Goal: Information Seeking & Learning: Check status

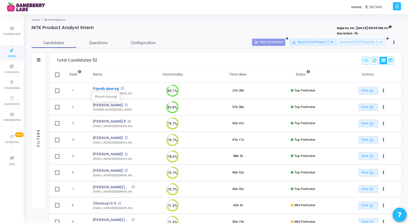
click at [107, 89] on link "Piyush Anurag" at bounding box center [106, 89] width 26 height 6
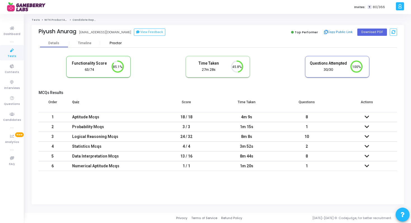
click at [110, 43] on div "Proctor" at bounding box center [115, 43] width 31 height 4
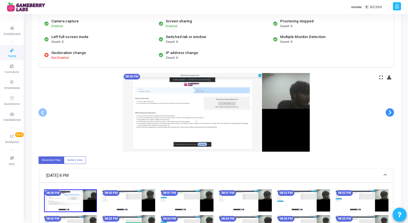
click at [393, 110] on span at bounding box center [390, 112] width 8 height 8
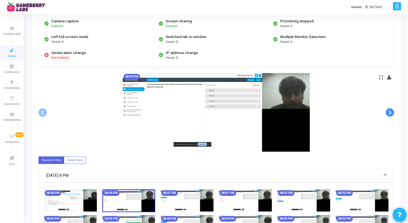
click at [393, 110] on span at bounding box center [390, 112] width 8 height 8
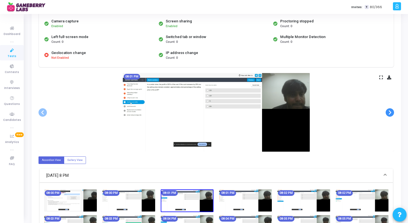
click at [393, 110] on span at bounding box center [390, 112] width 8 height 8
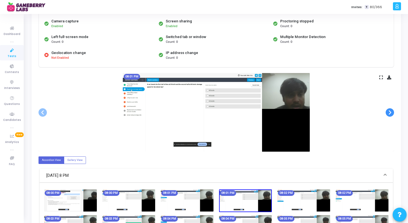
click at [393, 110] on span at bounding box center [390, 112] width 8 height 8
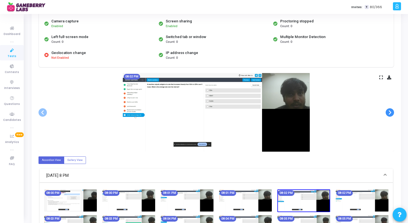
click at [393, 110] on span at bounding box center [390, 112] width 8 height 8
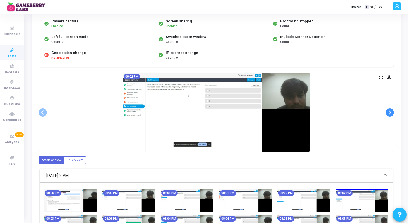
click at [393, 111] on span at bounding box center [390, 112] width 8 height 8
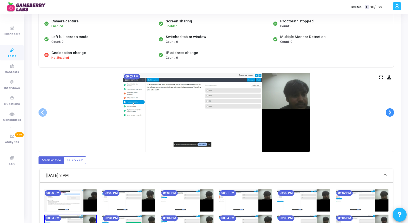
click at [393, 111] on span at bounding box center [390, 112] width 8 height 8
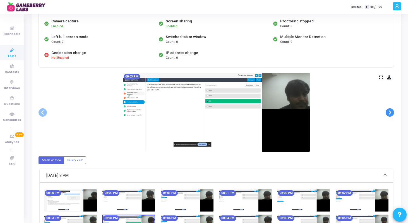
click at [393, 111] on span at bounding box center [390, 112] width 8 height 8
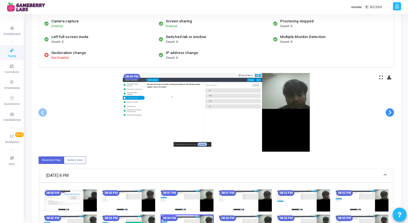
click at [393, 111] on span at bounding box center [390, 112] width 8 height 8
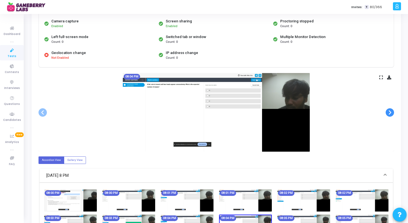
click at [393, 111] on span at bounding box center [390, 112] width 8 height 8
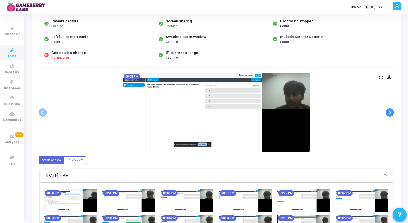
click at [393, 111] on span at bounding box center [390, 112] width 8 height 8
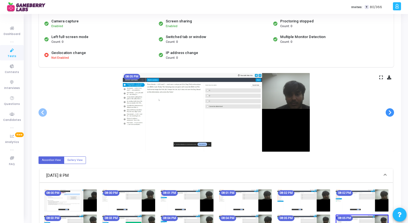
click at [393, 111] on span at bounding box center [390, 112] width 8 height 8
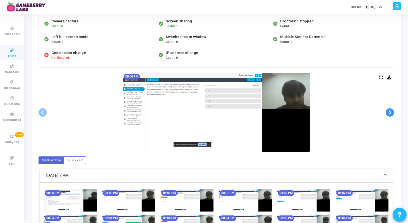
click at [393, 111] on span at bounding box center [390, 112] width 8 height 8
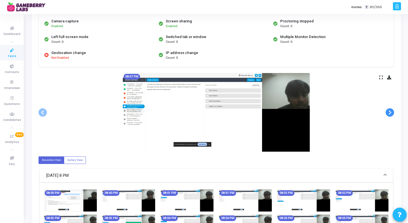
click at [393, 111] on span at bounding box center [390, 112] width 8 height 8
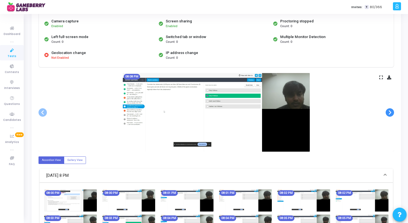
click at [393, 111] on span at bounding box center [390, 112] width 8 height 8
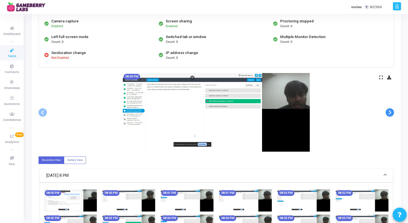
click at [393, 111] on span at bounding box center [390, 112] width 8 height 8
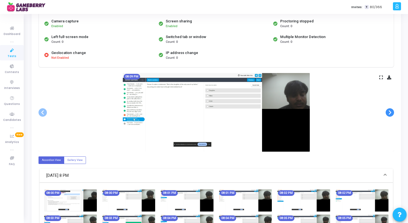
click at [393, 111] on span at bounding box center [390, 112] width 8 height 8
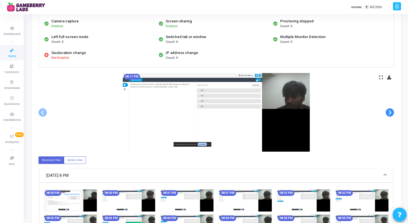
click at [393, 111] on span at bounding box center [390, 112] width 8 height 8
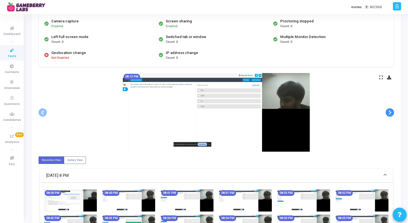
click at [393, 111] on span at bounding box center [390, 112] width 8 height 8
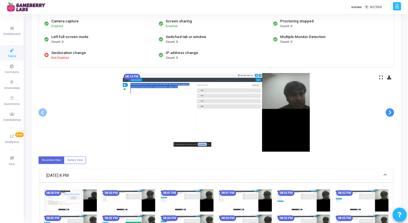
click at [393, 111] on span at bounding box center [390, 112] width 8 height 8
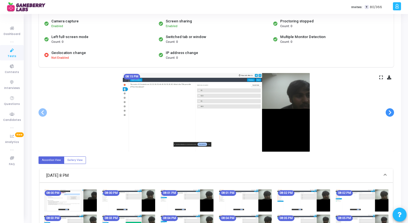
click at [393, 111] on span at bounding box center [390, 112] width 8 height 8
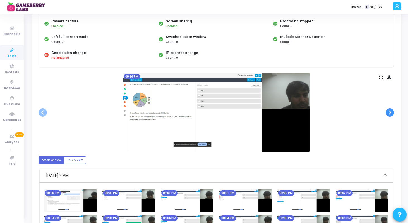
click at [393, 111] on span at bounding box center [390, 112] width 8 height 8
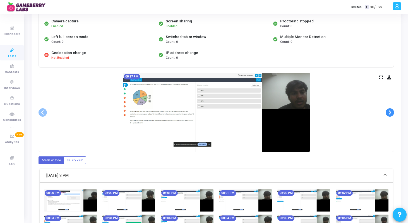
click at [393, 111] on span at bounding box center [390, 112] width 8 height 8
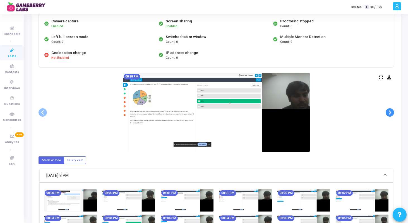
click at [393, 111] on span at bounding box center [390, 112] width 8 height 8
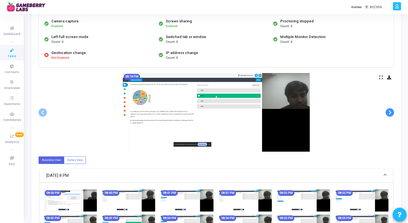
click at [393, 111] on span at bounding box center [390, 112] width 8 height 8
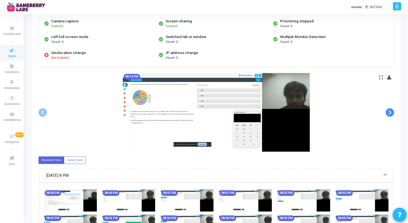
click at [393, 111] on span at bounding box center [390, 112] width 8 height 8
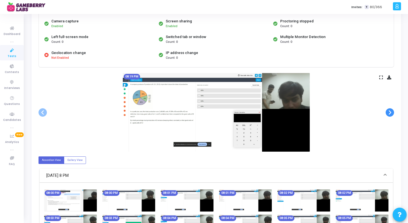
click at [393, 111] on span at bounding box center [390, 112] width 8 height 8
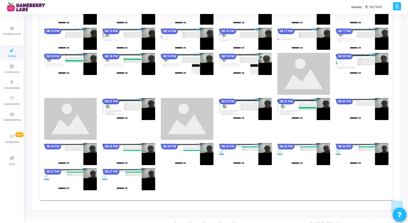
scroll to position [375, 0]
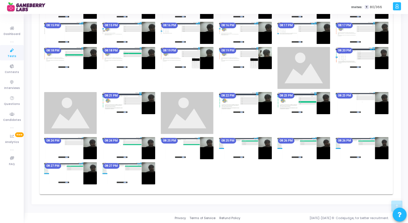
click at [252, 113] on img at bounding box center [245, 103] width 53 height 22
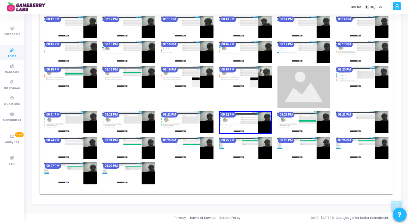
scroll to position [316, 0]
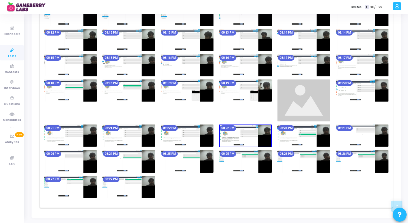
click at [261, 86] on img at bounding box center [245, 90] width 53 height 22
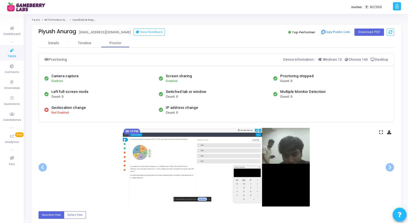
scroll to position [3, 0]
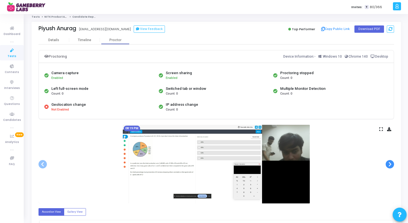
click at [389, 163] on span at bounding box center [390, 164] width 8 height 8
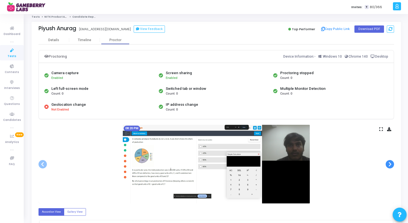
click at [390, 164] on span at bounding box center [390, 164] width 8 height 8
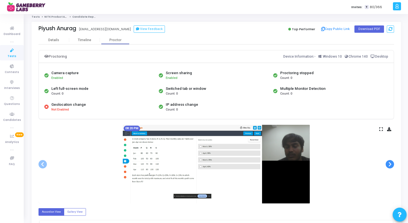
click at [390, 164] on span at bounding box center [390, 164] width 8 height 8
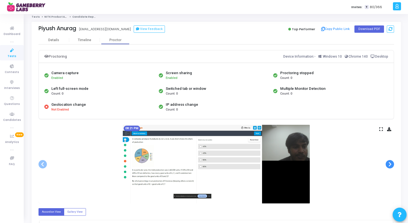
click at [390, 164] on span at bounding box center [390, 164] width 8 height 8
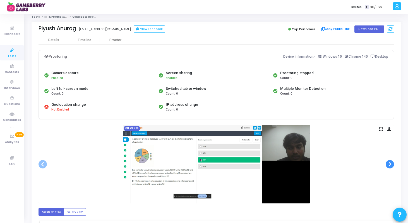
click at [390, 164] on span at bounding box center [390, 164] width 8 height 8
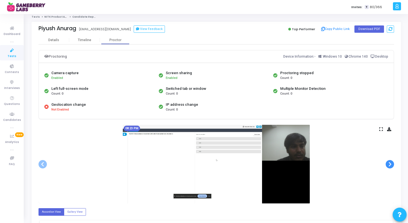
click at [390, 164] on span at bounding box center [390, 164] width 8 height 8
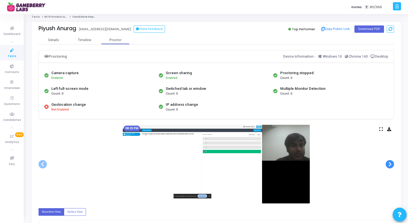
click at [390, 164] on span at bounding box center [390, 164] width 8 height 8
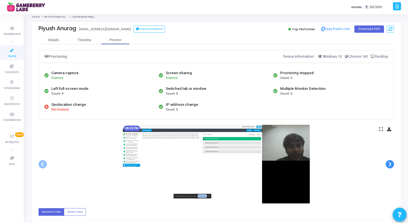
click at [390, 164] on span at bounding box center [390, 164] width 8 height 8
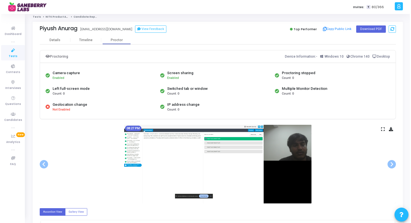
scroll to position [0, 0]
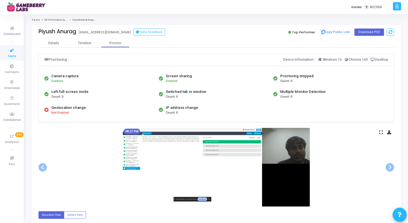
click at [58, 19] on link "NITK Product Analyst Intern" at bounding box center [63, 19] width 38 height 3
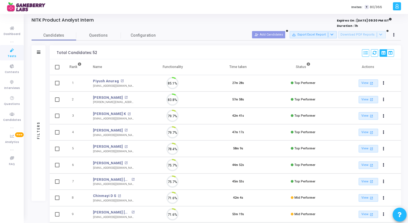
scroll to position [3, 3]
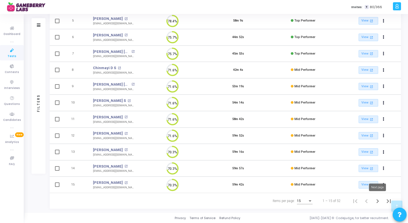
click at [378, 201] on icon "Next page" at bounding box center [378, 201] width 8 height 8
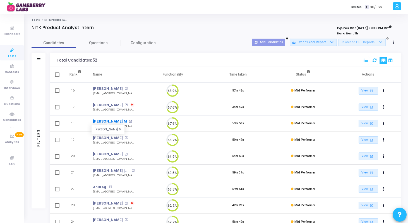
click at [104, 121] on link "[PERSON_NAME] M" at bounding box center [110, 121] width 34 height 6
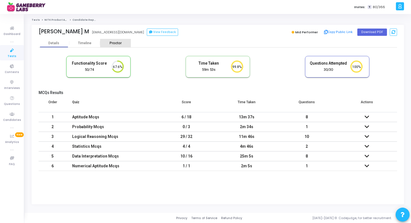
click at [118, 45] on div "Proctor" at bounding box center [115, 43] width 31 height 4
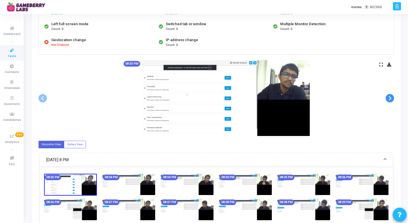
click at [391, 99] on span at bounding box center [390, 98] width 8 height 8
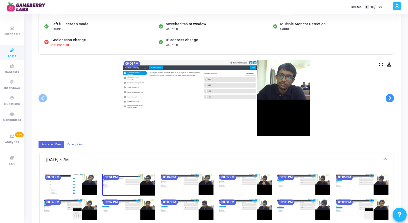
click at [391, 99] on span at bounding box center [390, 98] width 8 height 8
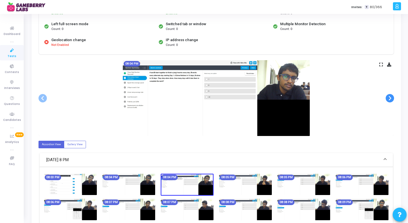
click at [391, 99] on span at bounding box center [390, 98] width 8 height 8
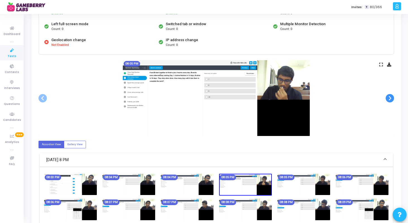
click at [391, 99] on span at bounding box center [390, 98] width 8 height 8
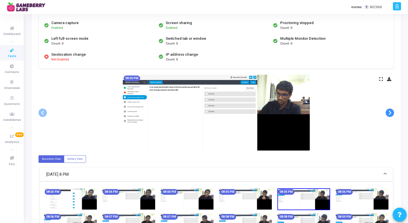
click at [388, 112] on span at bounding box center [390, 112] width 8 height 8
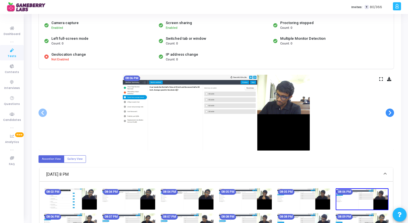
click at [388, 112] on span at bounding box center [390, 112] width 8 height 8
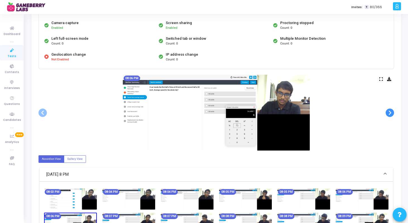
click at [388, 112] on span at bounding box center [390, 112] width 8 height 8
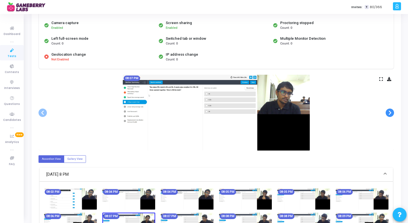
click at [388, 112] on span at bounding box center [390, 112] width 8 height 8
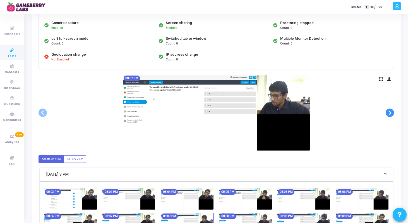
click at [388, 112] on span at bounding box center [390, 112] width 8 height 8
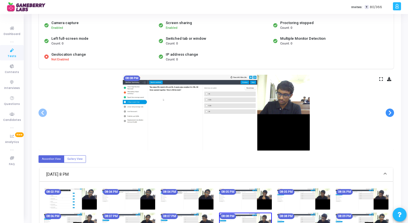
click at [388, 112] on span at bounding box center [390, 112] width 8 height 8
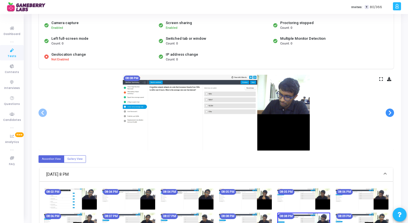
click at [388, 112] on span at bounding box center [390, 112] width 8 height 8
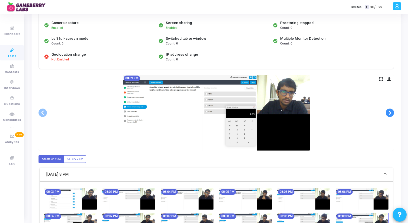
click at [388, 112] on span at bounding box center [390, 112] width 8 height 8
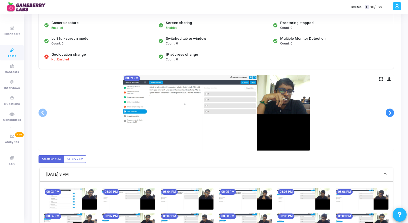
click at [388, 112] on span at bounding box center [390, 112] width 8 height 8
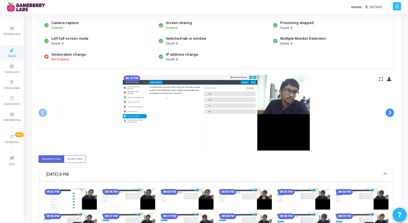
click at [388, 112] on span at bounding box center [390, 112] width 8 height 8
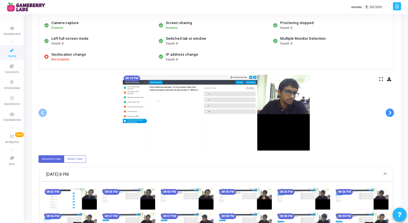
click at [388, 112] on span at bounding box center [390, 112] width 8 height 8
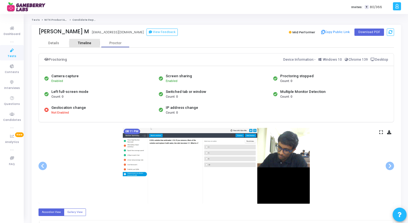
click at [77, 42] on div "Timeline" at bounding box center [84, 43] width 31 height 4
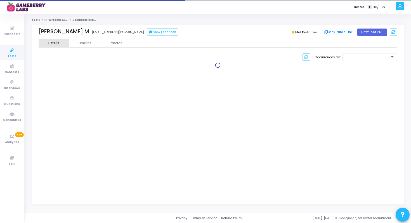
click at [59, 44] on div "Details" at bounding box center [54, 43] width 31 height 4
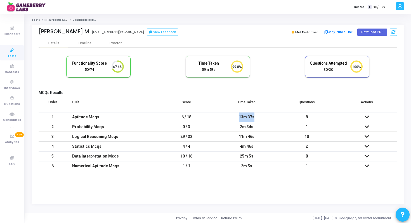
drag, startPoint x: 238, startPoint y: 117, endPoint x: 259, endPoint y: 117, distance: 21.2
click at [259, 117] on div "13m 37s" at bounding box center [246, 116] width 49 height 9
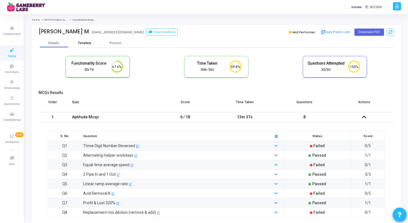
click at [86, 43] on div "Timeline" at bounding box center [84, 43] width 13 height 4
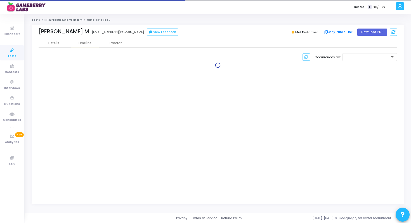
click at [53, 21] on link "NITK Product Analyst Intern" at bounding box center [63, 19] width 38 height 3
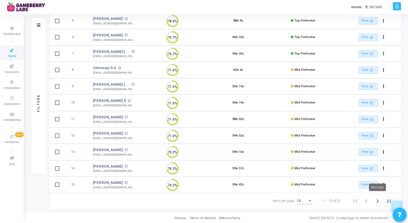
click at [378, 200] on icon "Next page" at bounding box center [378, 201] width 3 height 4
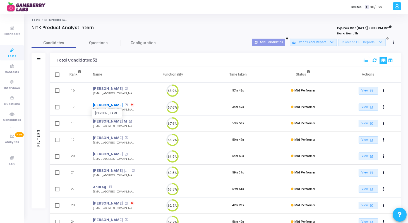
click at [104, 104] on link "[PERSON_NAME]" at bounding box center [108, 105] width 30 height 6
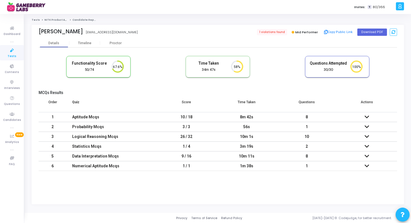
drag, startPoint x: 239, startPoint y: 128, endPoint x: 266, endPoint y: 123, distance: 26.9
click at [266, 123] on div "56s" at bounding box center [246, 126] width 49 height 9
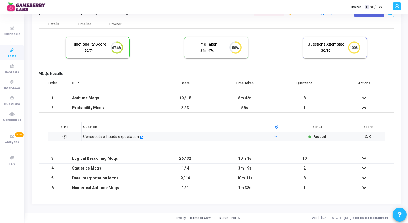
drag, startPoint x: 236, startPoint y: 159, endPoint x: 262, endPoint y: 159, distance: 25.7
click at [262, 159] on div "10m 1s" at bounding box center [245, 158] width 49 height 9
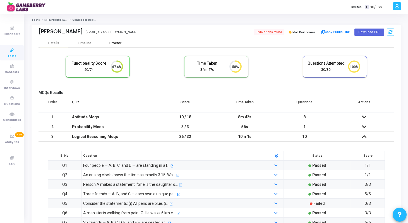
click at [116, 46] on div "Proctor" at bounding box center [115, 43] width 31 height 8
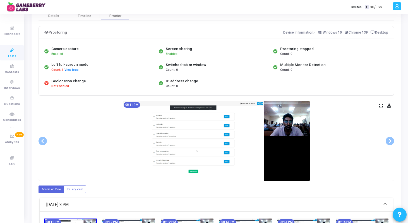
click at [277, 124] on img at bounding box center [216, 140] width 187 height 79
click at [390, 140] on span at bounding box center [390, 141] width 8 height 8
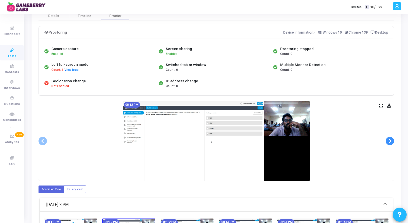
click at [390, 140] on span at bounding box center [390, 141] width 8 height 8
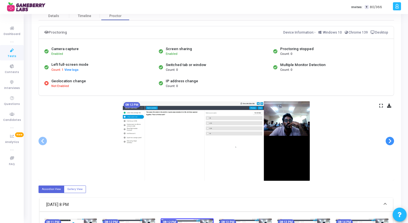
click at [390, 140] on span at bounding box center [390, 141] width 8 height 8
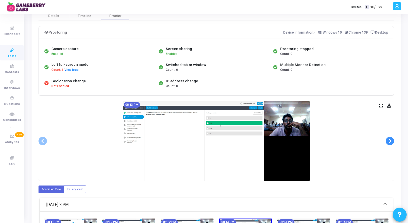
click at [390, 140] on span at bounding box center [390, 141] width 8 height 8
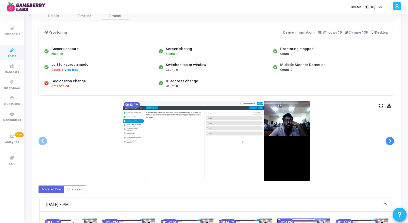
click at [390, 140] on span at bounding box center [390, 141] width 8 height 8
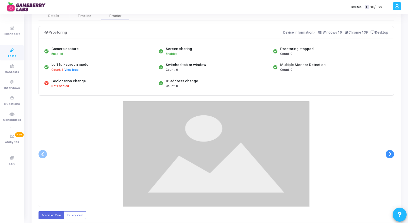
click at [390, 140] on div at bounding box center [217, 153] width 356 height 105
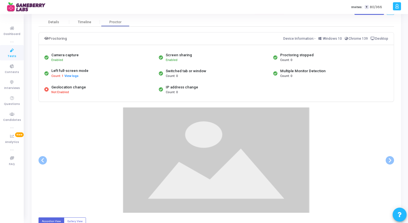
click at [37, 159] on kt-portlet-body "Details Timeline [PERSON_NAME] Proctoring Device Information:- Windows 10 Chrom…" at bounding box center [217, 193] width 370 height 350
click at [42, 161] on span at bounding box center [43, 160] width 8 height 8
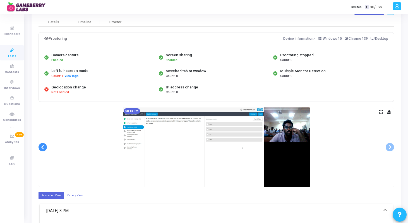
click at [42, 161] on div "08:14 PM" at bounding box center [217, 146] width 356 height 79
click at [69, 149] on div "08:14 PM" at bounding box center [217, 146] width 356 height 79
click at [41, 146] on span at bounding box center [43, 147] width 8 height 8
click at [41, 147] on span at bounding box center [43, 147] width 8 height 8
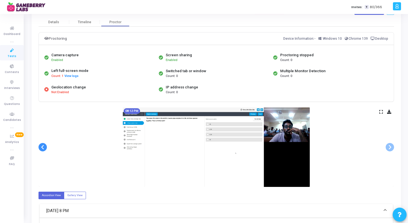
click at [41, 147] on span at bounding box center [43, 147] width 8 height 8
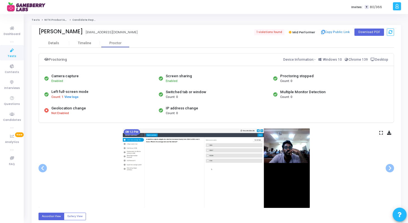
click at [34, 20] on link "Tests" at bounding box center [36, 19] width 8 height 3
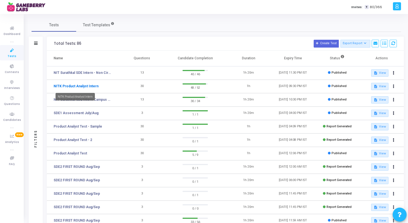
click at [85, 86] on link "NITK Product Analyst Intern" at bounding box center [76, 86] width 45 height 5
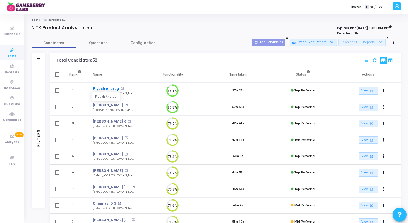
click at [101, 88] on link "Piyush Anurag" at bounding box center [106, 89] width 26 height 6
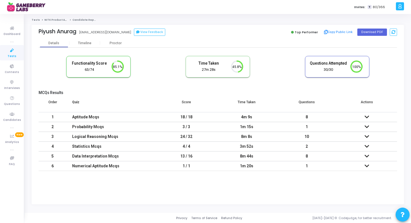
click at [368, 116] on icon at bounding box center [366, 117] width 4 height 4
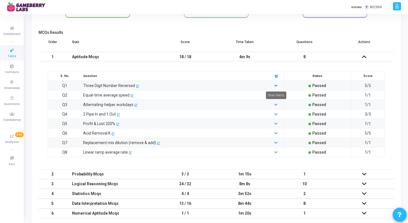
click at [275, 86] on icon at bounding box center [276, 86] width 3 height 4
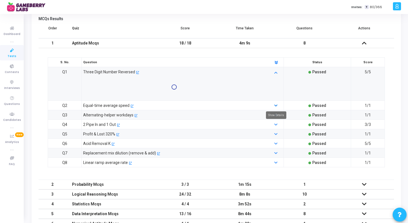
click at [275, 106] on icon at bounding box center [276, 106] width 3 height 4
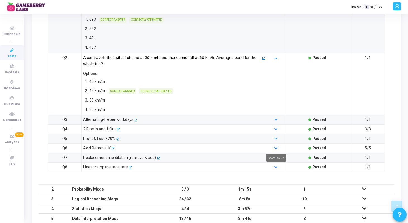
click at [276, 148] on icon at bounding box center [276, 148] width 3 height 4
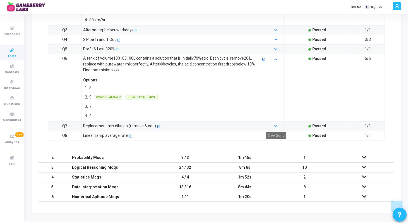
click at [276, 124] on icon at bounding box center [276, 126] width 3 height 4
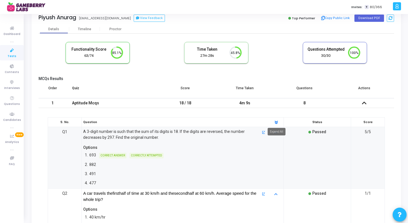
click at [276, 122] on polygon at bounding box center [276, 121] width 3 height 2
click at [276, 122] on icon at bounding box center [276, 122] width 5 height 5
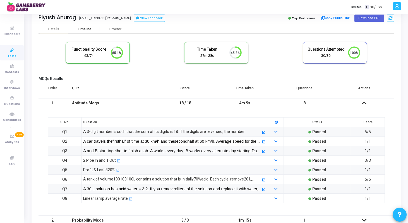
click at [91, 30] on div "Timeline" at bounding box center [84, 29] width 13 height 4
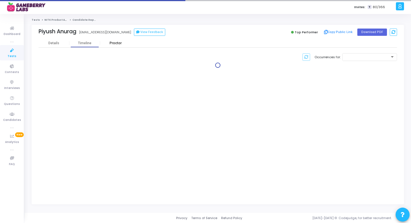
click at [113, 42] on div "Proctor" at bounding box center [115, 43] width 31 height 4
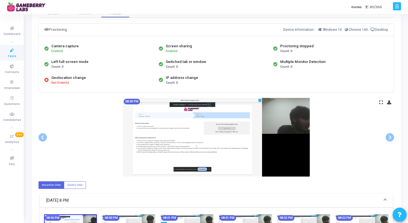
scroll to position [39, 0]
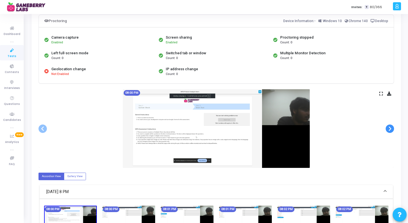
click at [388, 130] on span at bounding box center [390, 128] width 8 height 8
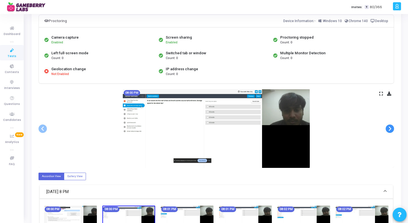
click at [388, 130] on span at bounding box center [390, 128] width 8 height 8
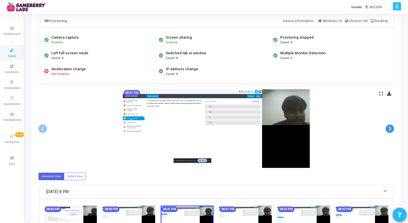
click at [388, 130] on span at bounding box center [390, 128] width 8 height 8
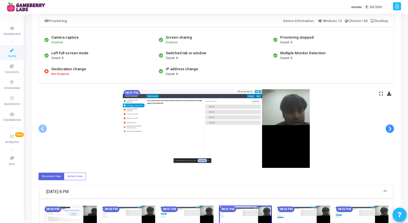
click at [388, 130] on span at bounding box center [390, 128] width 8 height 8
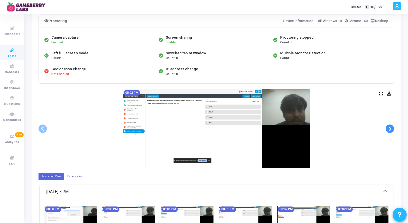
click at [388, 130] on span at bounding box center [390, 128] width 8 height 8
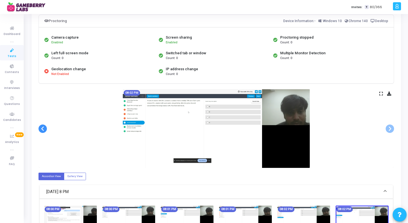
click at [41, 126] on span at bounding box center [43, 128] width 8 height 8
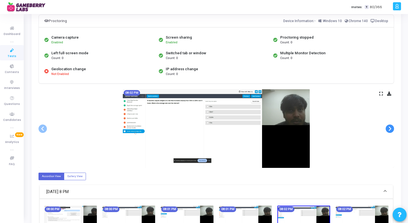
click at [392, 129] on span at bounding box center [390, 128] width 8 height 8
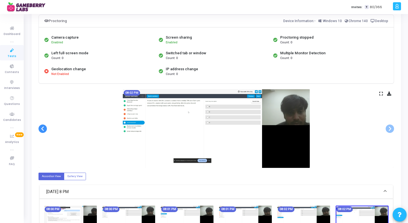
click at [40, 130] on span at bounding box center [43, 128] width 8 height 8
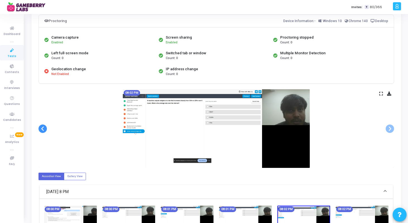
click at [43, 127] on span at bounding box center [43, 128] width 8 height 8
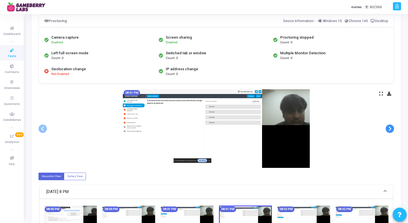
click at [393, 129] on span at bounding box center [390, 128] width 8 height 8
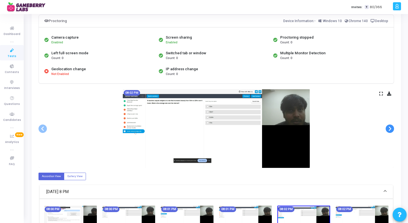
click at [393, 129] on span at bounding box center [390, 128] width 8 height 8
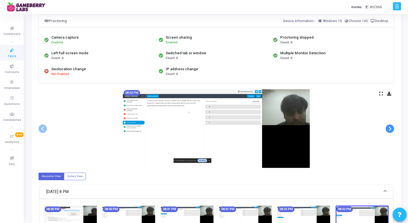
click at [393, 129] on span at bounding box center [390, 128] width 8 height 8
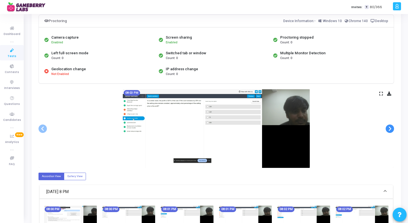
click at [393, 129] on span at bounding box center [390, 128] width 8 height 8
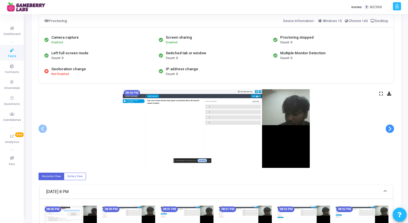
click at [393, 129] on span at bounding box center [390, 128] width 8 height 8
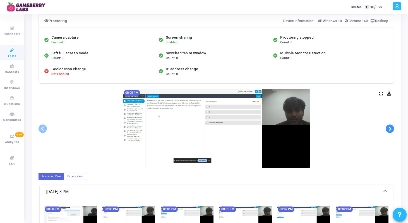
click at [393, 129] on span at bounding box center [390, 128] width 8 height 8
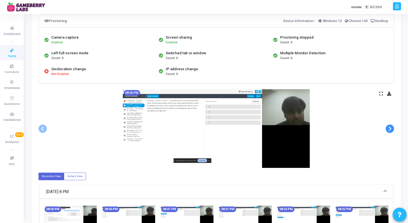
click at [393, 129] on span at bounding box center [390, 128] width 8 height 8
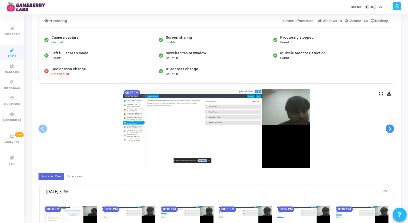
click at [393, 129] on span at bounding box center [390, 128] width 8 height 8
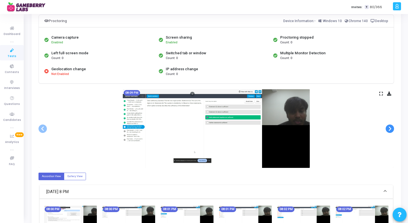
click at [393, 129] on span at bounding box center [390, 128] width 8 height 8
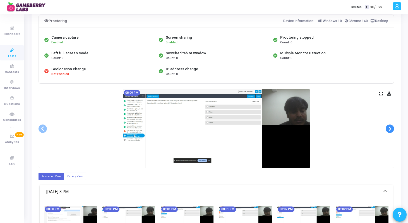
click at [393, 129] on span at bounding box center [390, 128] width 8 height 8
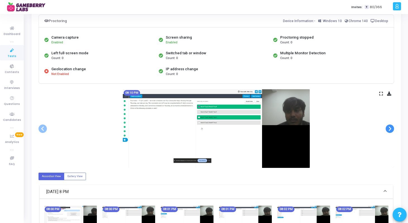
click at [393, 129] on span at bounding box center [390, 128] width 8 height 8
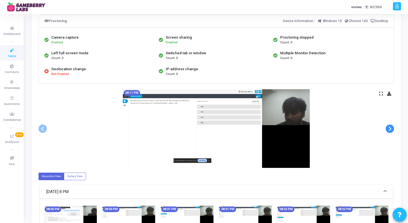
click at [393, 129] on span at bounding box center [390, 128] width 8 height 8
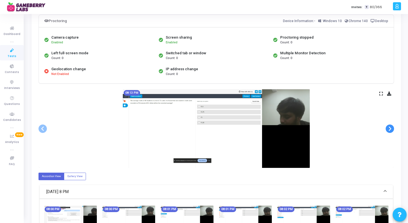
click at [393, 129] on span at bounding box center [390, 128] width 8 height 8
click at [393, 130] on span at bounding box center [390, 128] width 8 height 8
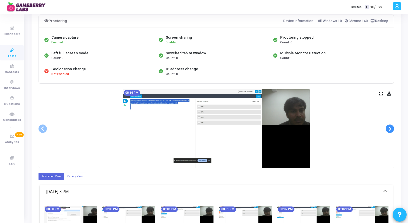
click at [393, 130] on span at bounding box center [390, 128] width 8 height 8
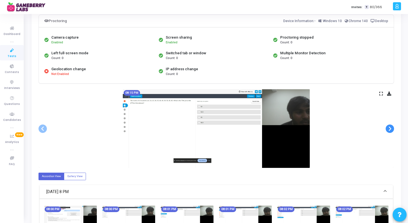
click at [393, 130] on span at bounding box center [390, 128] width 8 height 8
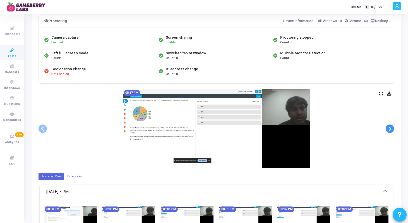
click at [393, 130] on span at bounding box center [390, 128] width 8 height 8
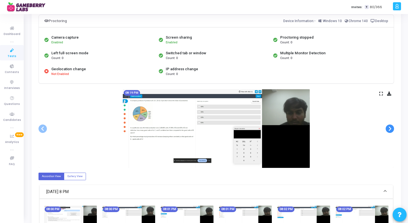
click at [393, 130] on span at bounding box center [390, 128] width 8 height 8
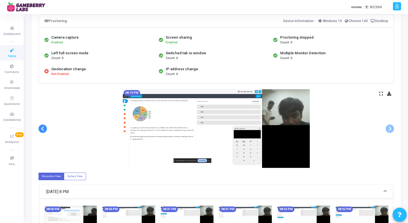
click at [42, 129] on span at bounding box center [43, 128] width 8 height 8
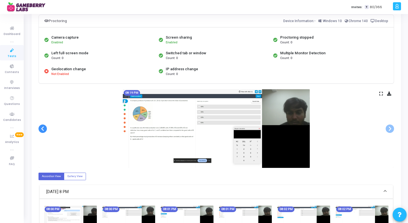
click at [42, 129] on span at bounding box center [43, 128] width 8 height 8
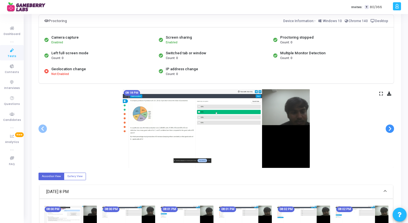
click at [390, 128] on span at bounding box center [390, 128] width 8 height 8
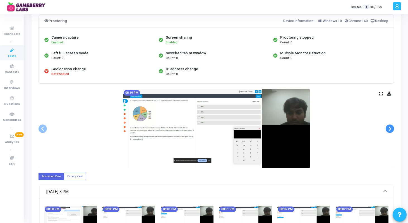
click at [390, 128] on span at bounding box center [390, 128] width 8 height 8
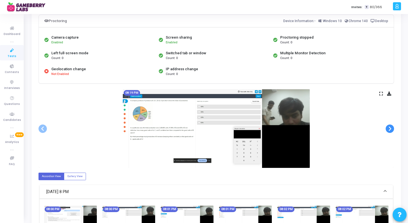
click at [390, 128] on span at bounding box center [390, 128] width 8 height 8
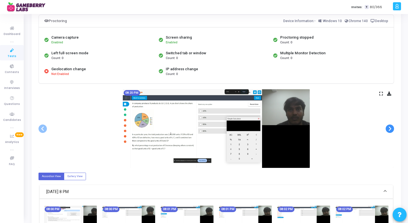
click at [390, 128] on span at bounding box center [390, 128] width 8 height 8
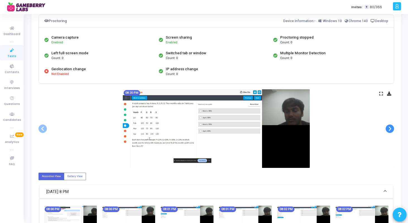
click at [390, 128] on span at bounding box center [390, 128] width 8 height 8
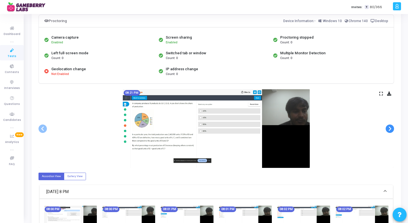
click at [390, 128] on span at bounding box center [390, 128] width 8 height 8
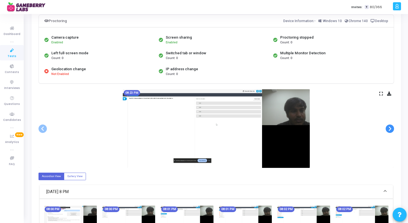
click at [390, 128] on span at bounding box center [390, 128] width 8 height 8
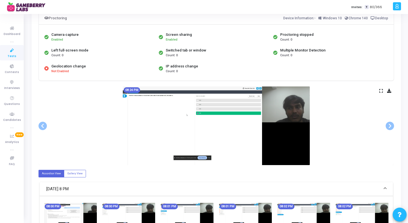
scroll to position [0, 0]
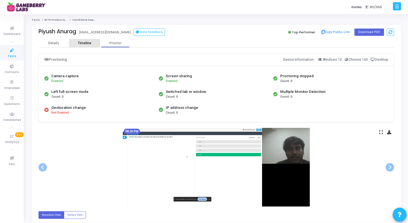
click at [85, 42] on div "Timeline" at bounding box center [84, 43] width 13 height 4
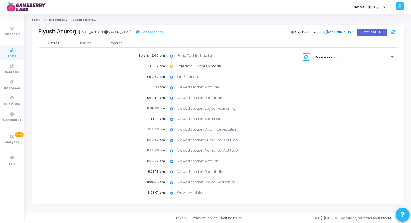
click at [58, 42] on div "Details" at bounding box center [53, 43] width 11 height 4
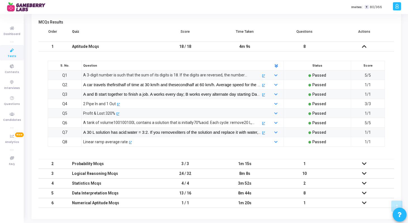
scroll to position [85, 0]
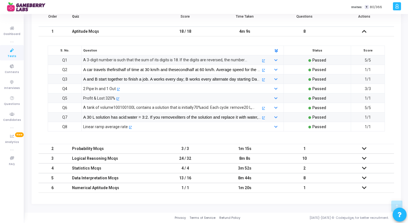
click at [363, 148] on icon at bounding box center [364, 148] width 4 height 4
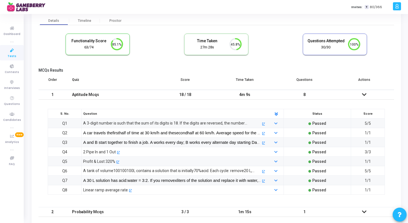
scroll to position [19, 0]
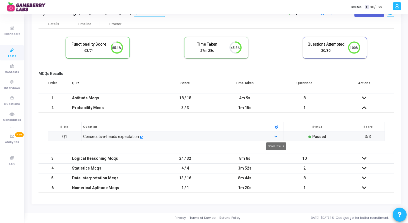
click at [276, 138] on mat-tooltip-component "Show Details" at bounding box center [276, 145] width 28 height 15
click at [276, 135] on icon at bounding box center [276, 137] width 3 height 4
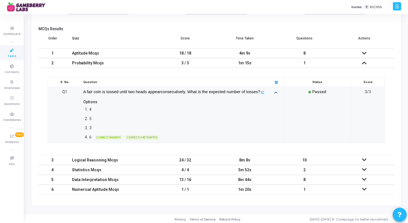
scroll to position [71, 0]
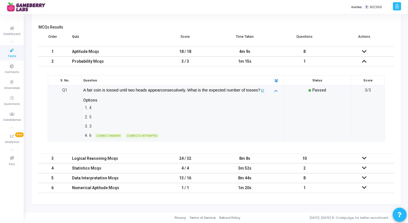
click at [365, 157] on icon at bounding box center [364, 158] width 4 height 4
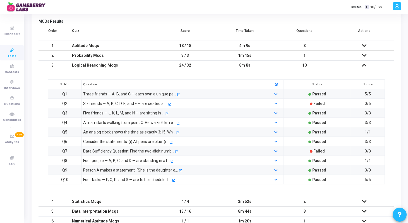
scroll to position [77, 0]
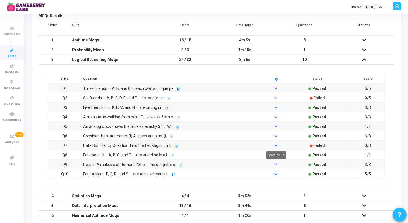
click at [277, 145] on icon at bounding box center [276, 146] width 3 height 4
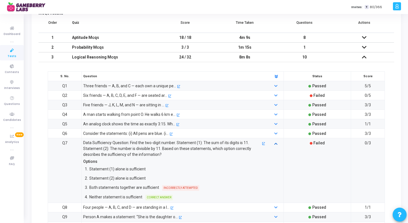
scroll to position [80, 0]
click at [275, 94] on icon at bounding box center [276, 96] width 3 height 4
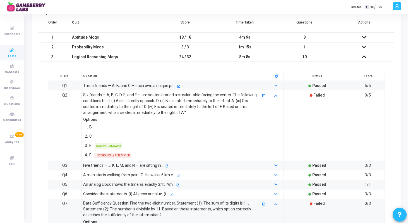
drag, startPoint x: 83, startPoint y: 92, endPoint x: 186, endPoint y: 112, distance: 104.7
click at [186, 112] on div "Six friends — A, B, C, D, E, and F — are seated around a circular table facing …" at bounding box center [172, 103] width 178 height 23
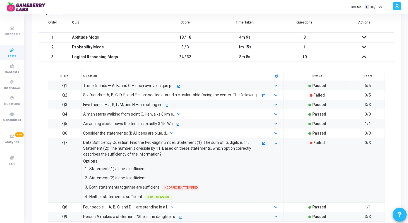
copy div "Six friends — A, B, C, D, E, and F — are seated around a circular table facing …"
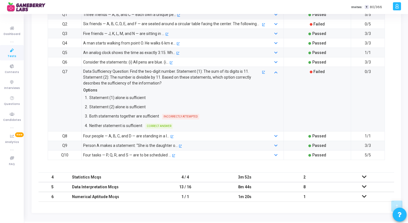
scroll to position [159, 0]
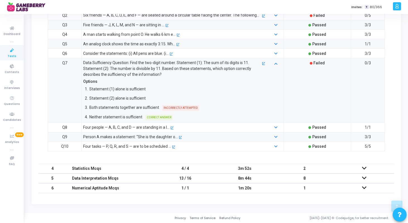
click at [366, 176] on icon at bounding box center [364, 178] width 4 height 4
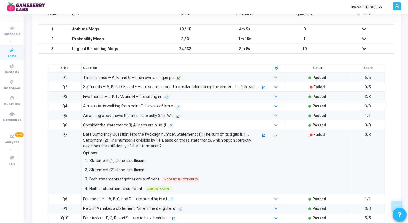
scroll to position [85, 0]
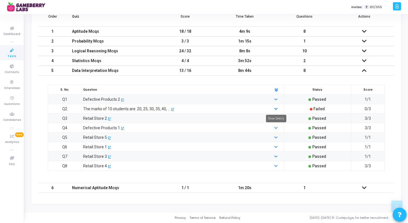
click at [275, 108] on icon at bounding box center [276, 109] width 3 height 4
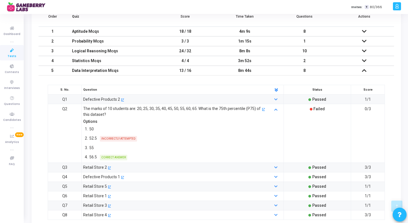
drag, startPoint x: 90, startPoint y: 138, endPoint x: 142, endPoint y: 137, distance: 52.3
click at [142, 137] on div "2. 52.5 INCORRECTLY ATTEMPTED" at bounding box center [174, 138] width 182 height 8
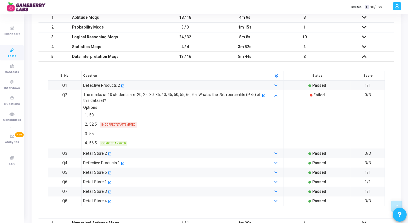
scroll to position [101, 0]
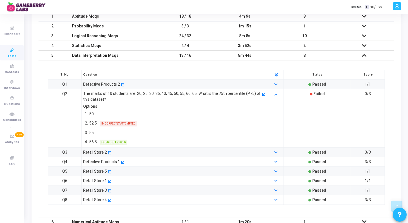
click at [149, 106] on div "Options" at bounding box center [174, 106] width 182 height 6
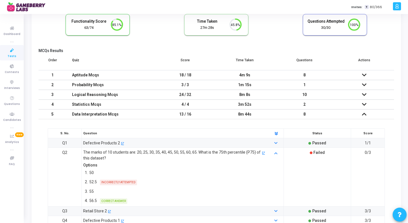
scroll to position [0, 0]
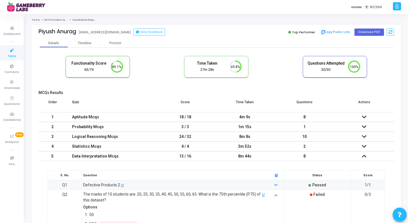
click at [367, 117] on td at bounding box center [365, 117] width 60 height 10
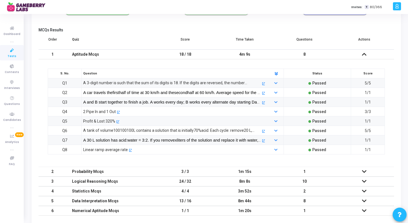
scroll to position [63, 0]
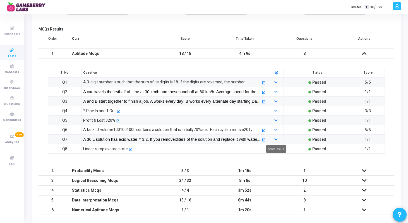
click at [277, 140] on icon at bounding box center [276, 140] width 3 height 4
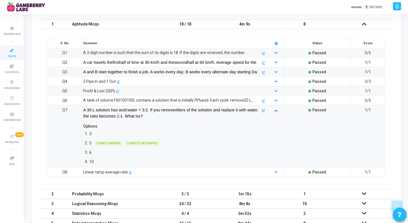
scroll to position [94, 0]
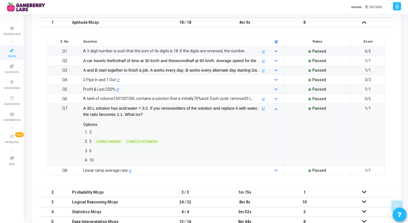
click at [181, 101] on p "A tank of volume 100 100 100 L contains a solution that is initially 70% acid. …" at bounding box center [172, 99] width 178 height 6
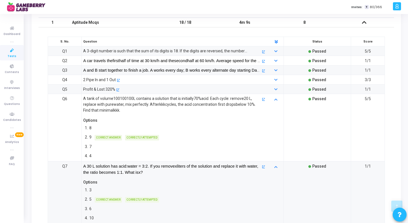
click at [127, 100] on span "100" at bounding box center [130, 98] width 7 height 4
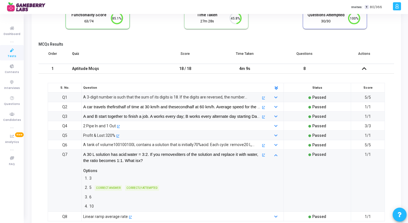
scroll to position [0, 0]
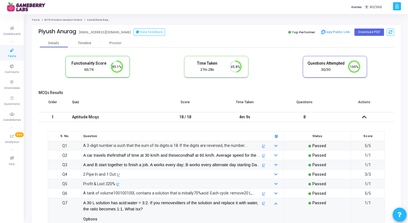
click at [60, 20] on link "NITK Product Analyst Intern" at bounding box center [63, 19] width 38 height 3
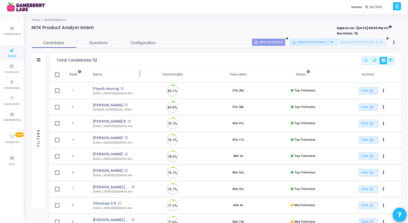
scroll to position [12, 14]
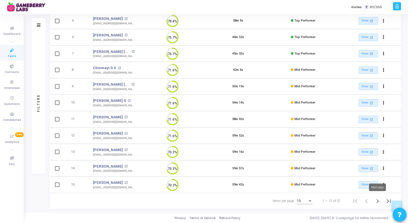
click at [374, 198] on icon "Next page" at bounding box center [378, 201] width 8 height 8
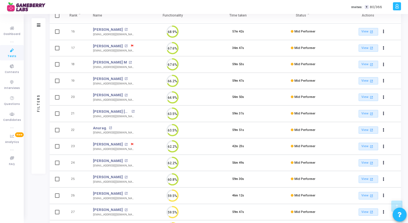
scroll to position [135, 0]
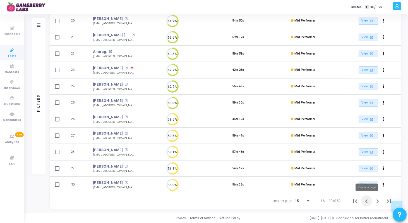
click at [367, 200] on icon "Previous page" at bounding box center [367, 201] width 8 height 8
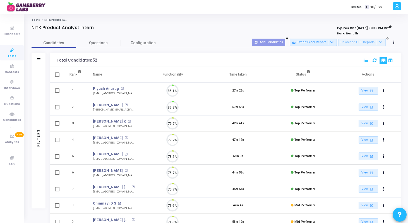
scroll to position [12, 14]
